Goal: Task Accomplishment & Management: Use online tool/utility

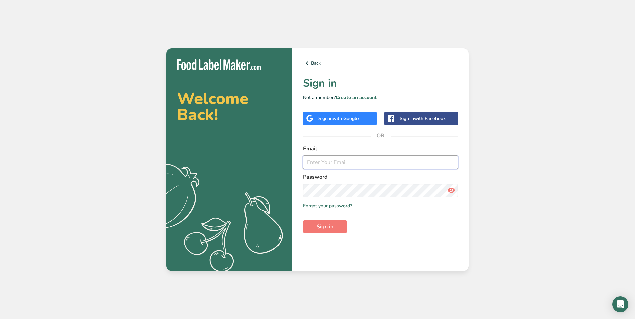
click at [336, 166] on input "email" at bounding box center [380, 162] width 155 height 13
type input "[EMAIL_ADDRESS][DOMAIN_NAME]"
click at [353, 97] on link "Create an account" at bounding box center [356, 97] width 41 height 6
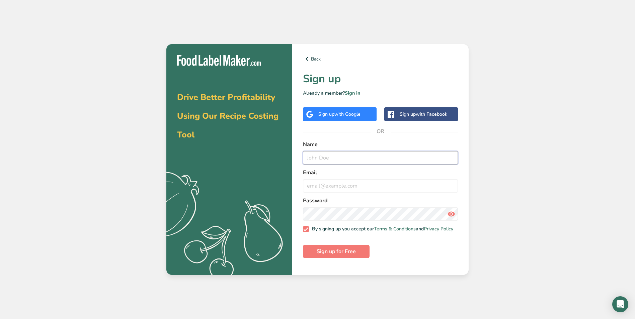
click at [330, 163] on input "text" at bounding box center [380, 157] width 155 height 13
type input "[PERSON_NAME]"
drag, startPoint x: 402, startPoint y: 190, endPoint x: 294, endPoint y: 185, distance: 108.2
click at [294, 185] on div "Back Sign up Already a member? Sign in Sign up with Google Sign up with Faceboo…" at bounding box center [380, 159] width 176 height 231
type input "[EMAIL_ADDRESS][DOMAIN_NAME]"
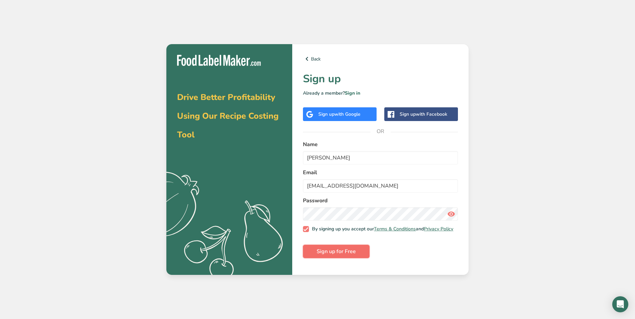
click at [340, 258] on button "Sign up for Free" at bounding box center [336, 251] width 67 height 13
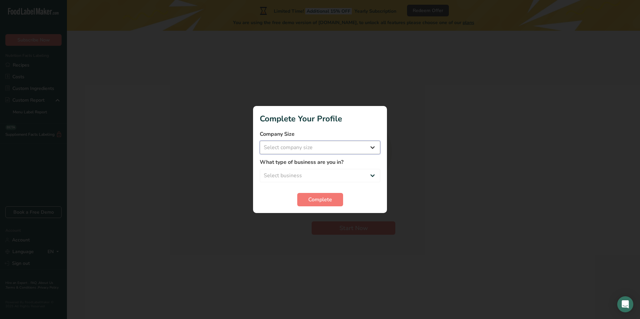
click at [368, 150] on select "Select company size Fewer than 10 Employees 10 to 50 Employees 51 to 500 Employ…" at bounding box center [320, 147] width 120 height 13
select select "1"
click at [260, 141] on select "Select company size Fewer than 10 Employees 10 to 50 Employees 51 to 500 Employ…" at bounding box center [320, 147] width 120 height 13
click at [371, 171] on select "Select business Packaged Food Manufacturer Restaurant & Cafe Bakery Meal Plans …" at bounding box center [320, 175] width 120 height 13
select select "1"
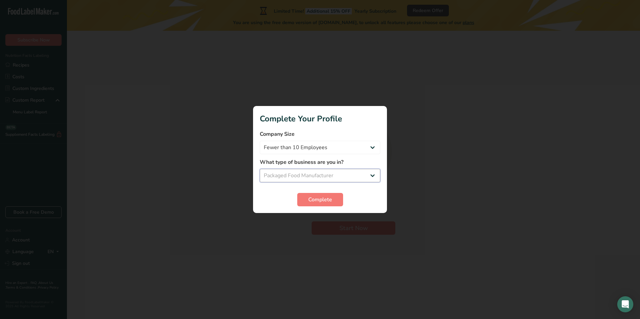
click at [260, 169] on select "Select business Packaged Food Manufacturer Restaurant & Cafe Bakery Meal Plans …" at bounding box center [320, 175] width 120 height 13
click at [324, 194] on button "Complete" at bounding box center [320, 199] width 46 height 13
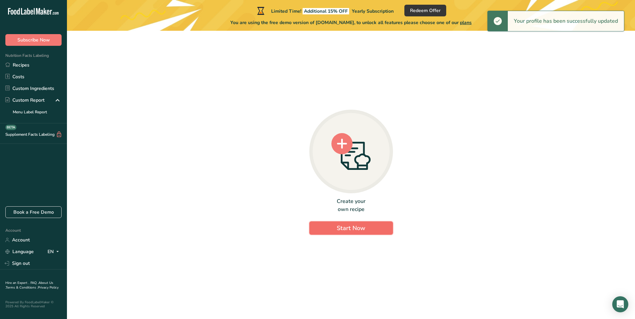
click at [343, 231] on span "Start Now" at bounding box center [351, 228] width 28 height 8
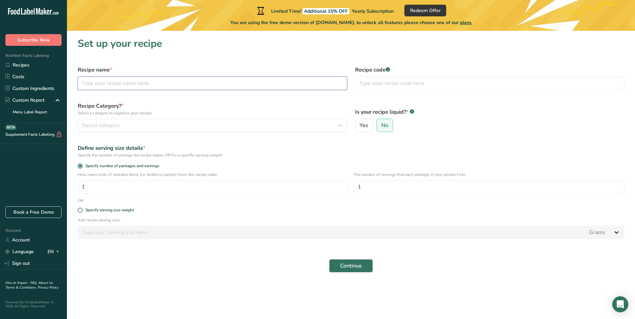
click at [121, 84] on input "text" at bounding box center [212, 83] width 269 height 13
type input "Apple Jams"
click at [340, 127] on icon "button" at bounding box center [340, 125] width 8 height 12
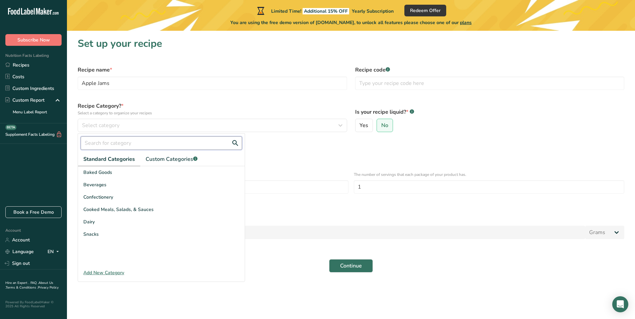
click at [103, 143] on input "text" at bounding box center [161, 143] width 161 height 13
type input "J"
type input "p"
click at [168, 158] on span "Custom Categories .a-a{fill:#347362;}.b-a{fill:#fff;}" at bounding box center [172, 159] width 52 height 8
click at [106, 270] on div "Add New Category" at bounding box center [161, 272] width 167 height 7
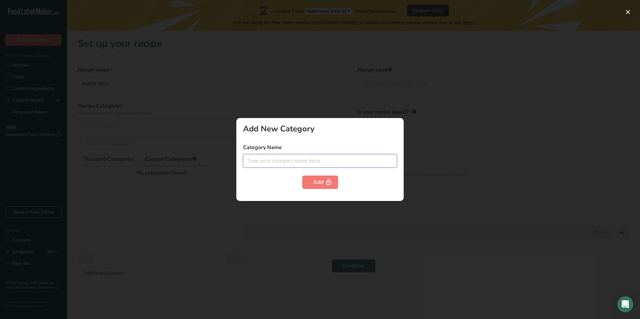
click at [290, 161] on input "text" at bounding box center [320, 160] width 154 height 13
type input "Jams"
click at [319, 184] on div "Add" at bounding box center [320, 182] width 14 height 8
click at [295, 247] on div at bounding box center [320, 159] width 640 height 319
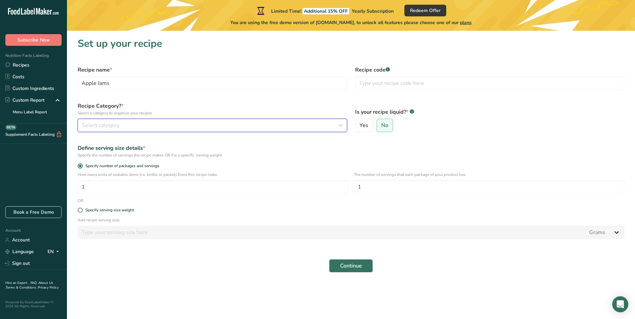
click at [131, 125] on div "Select category" at bounding box center [210, 125] width 257 height 8
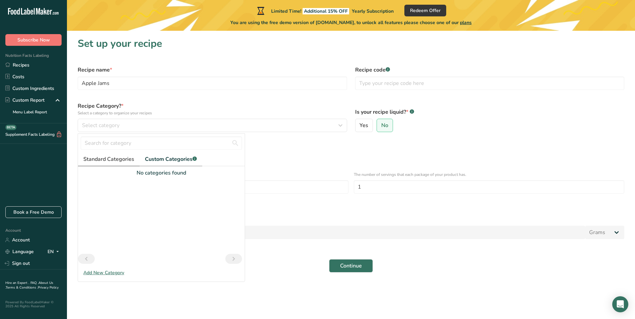
click at [108, 163] on link "Standard Categories" at bounding box center [109, 160] width 62 height 14
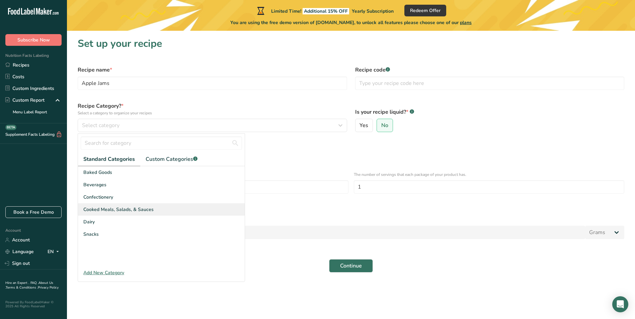
click at [110, 210] on span "Cooked Meals, Salads, & Sauces" at bounding box center [118, 209] width 70 height 7
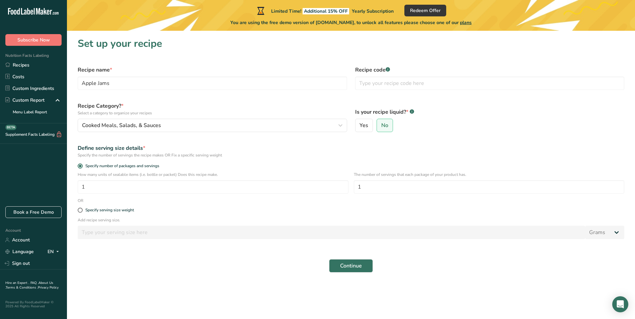
click at [80, 214] on div "Specify serving size weight" at bounding box center [351, 210] width 554 height 13
click at [79, 212] on span at bounding box center [80, 210] width 5 height 5
click at [79, 212] on input "Specify serving size weight" at bounding box center [80, 210] width 4 height 4
radio input "true"
radio input "false"
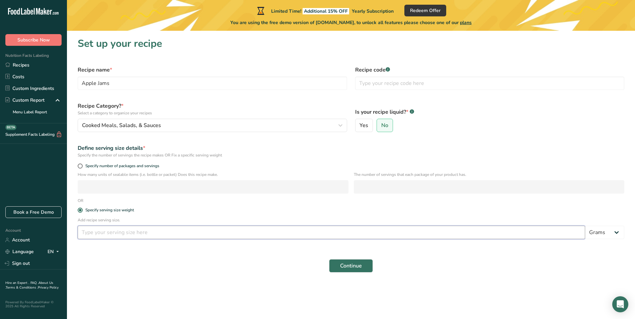
click at [125, 228] on input "number" at bounding box center [331, 232] width 507 height 13
type input "8"
click at [617, 235] on select "Grams kg mg mcg lb oz l mL fl oz tbsp tsp cup qt gallon" at bounding box center [604, 232] width 39 height 13
select select "5"
click at [585, 226] on select "Grams kg mg mcg lb oz l mL fl oz tbsp tsp cup qt gallon" at bounding box center [604, 232] width 39 height 13
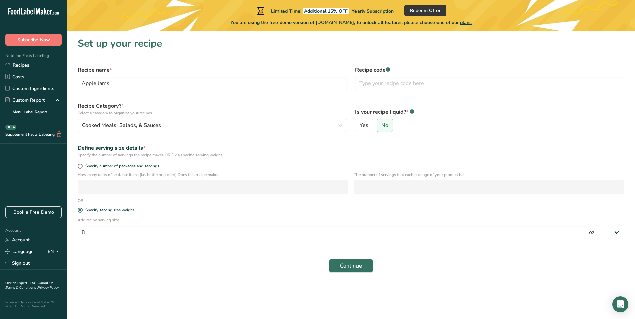
click at [359, 273] on div "Continue" at bounding box center [351, 265] width 554 height 21
click at [355, 269] on span "Continue" at bounding box center [351, 266] width 22 height 8
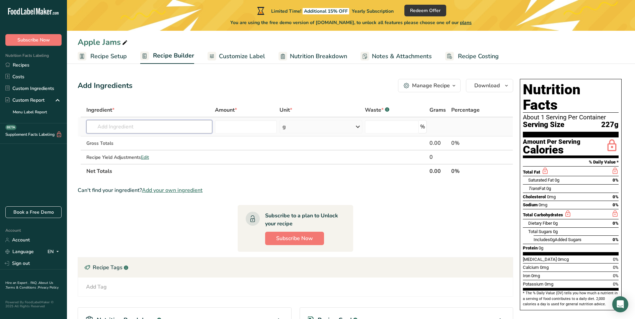
click at [178, 126] on input "text" at bounding box center [149, 126] width 126 height 13
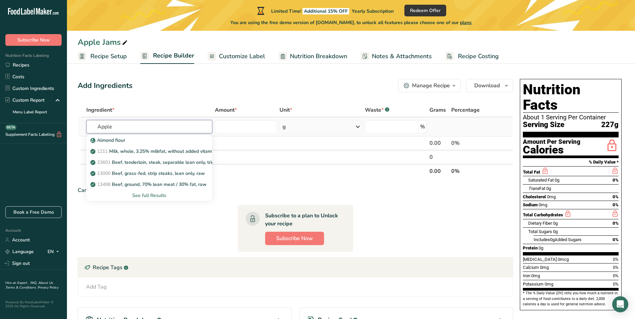
type input "Apple"
